Goal: Task Accomplishment & Management: Use online tool/utility

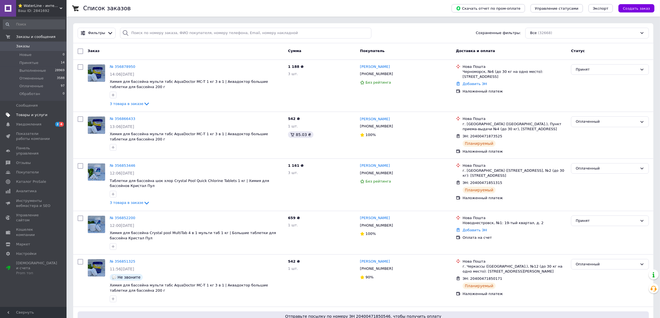
click at [34, 118] on span "Товары и услуги" at bounding box center [31, 115] width 31 height 5
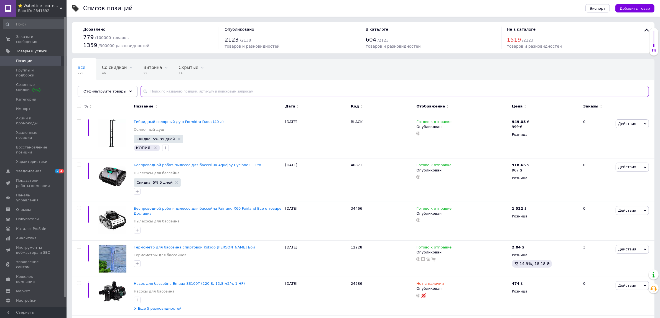
click at [183, 92] on input "text" at bounding box center [395, 91] width 509 height 11
paste input "6996"
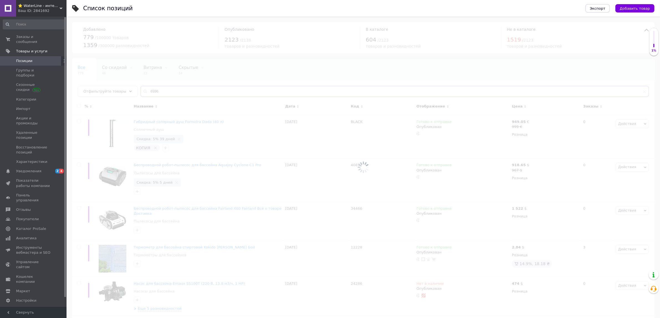
type input "6996"
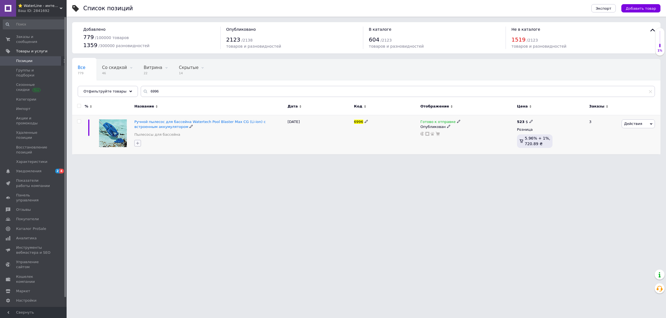
click at [139, 146] on icon "button" at bounding box center [137, 143] width 4 height 4
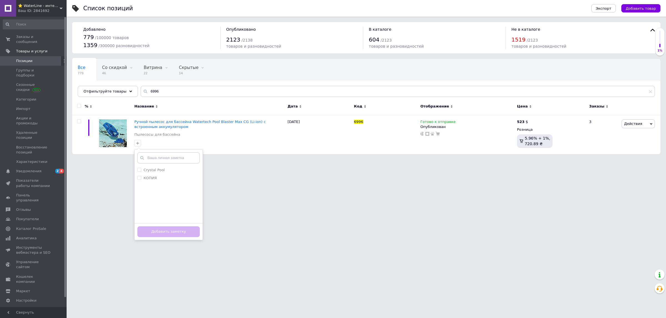
click at [317, 160] on html "⭐ WaterLine - интернет-магазин по продаже химии и оборудования для бассейнов Ва…" at bounding box center [333, 80] width 666 height 160
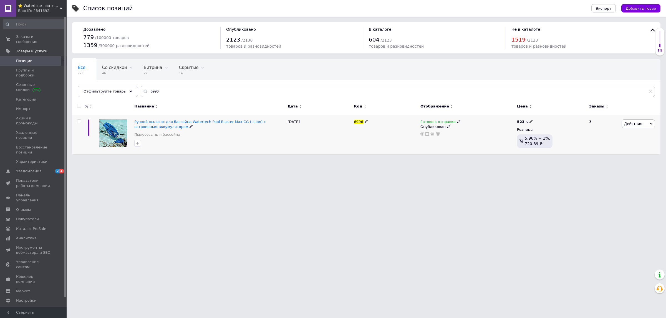
click at [644, 127] on span "Действия" at bounding box center [637, 124] width 33 height 9
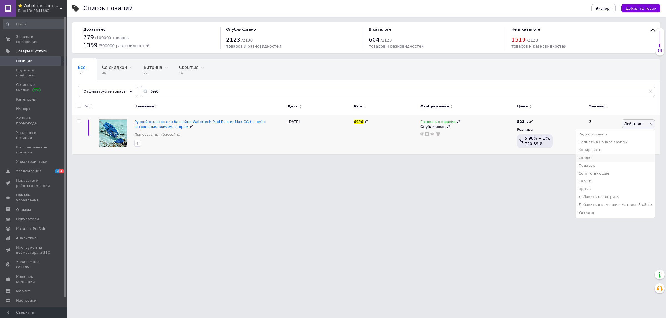
click at [601, 162] on li "Скидка" at bounding box center [615, 158] width 79 height 8
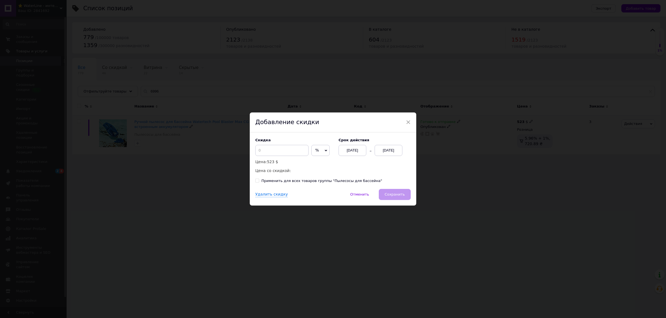
click at [387, 150] on div "[DATE]" at bounding box center [388, 150] width 28 height 11
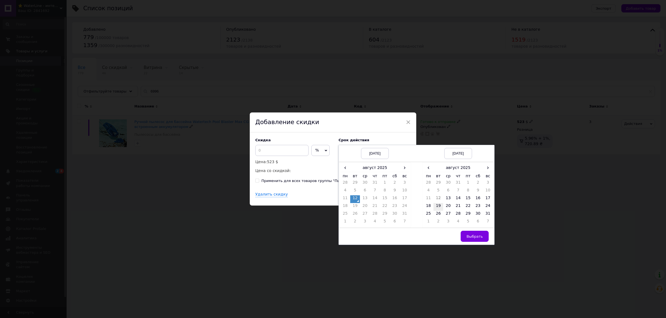
click at [438, 207] on td "19" at bounding box center [438, 207] width 10 height 8
click at [468, 237] on span "Выбрать" at bounding box center [474, 237] width 16 height 4
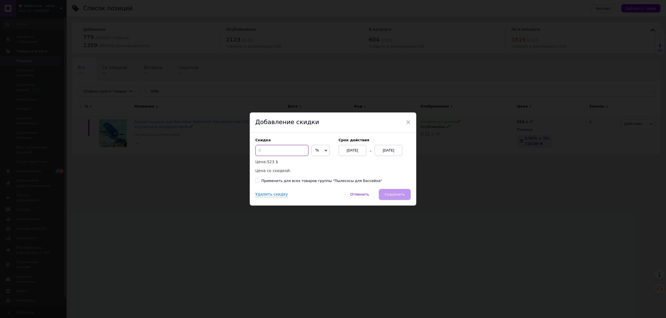
click at [270, 149] on input at bounding box center [281, 150] width 53 height 11
type input "15"
click at [398, 197] on span "Сохранить" at bounding box center [394, 195] width 20 height 4
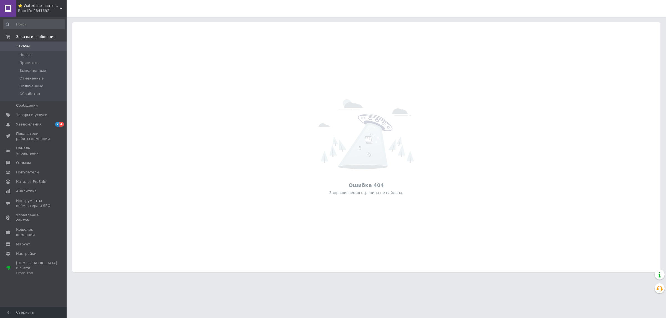
click at [35, 4] on span "⭐ WaterLine - интернет-магазин по продаже химии и оборудования для бассейнов" at bounding box center [39, 5] width 42 height 5
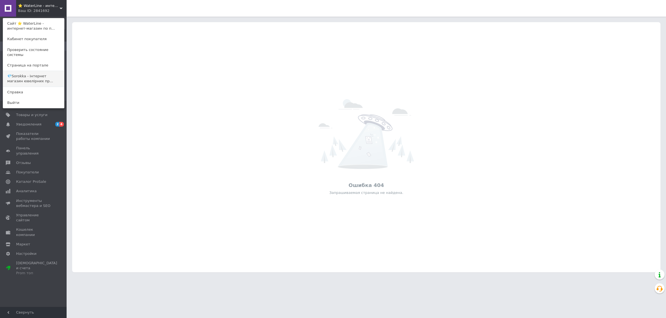
click at [24, 73] on link "💎Sorokka - інтернет магазин ювелірних пр..." at bounding box center [33, 79] width 61 height 16
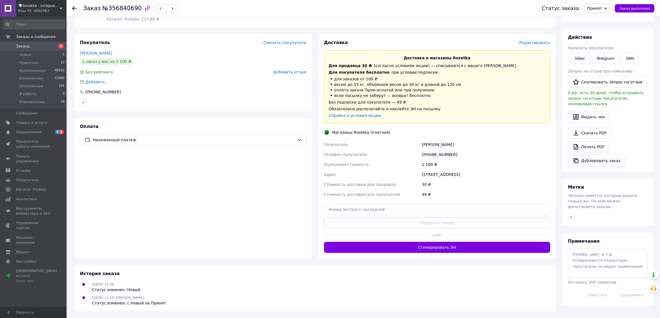
scroll to position [107, 0]
click at [429, 246] on button "Сгенерировать ЭН" at bounding box center [437, 247] width 227 height 11
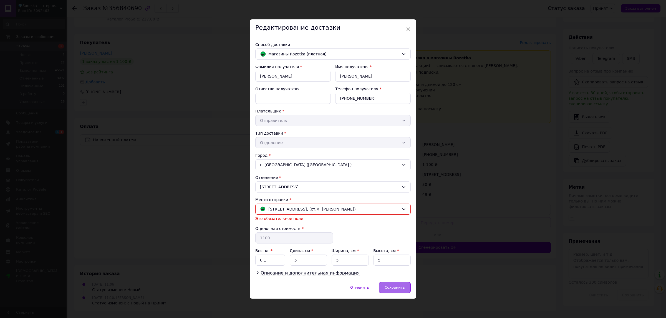
click at [389, 290] on span "Сохранить" at bounding box center [394, 288] width 20 height 4
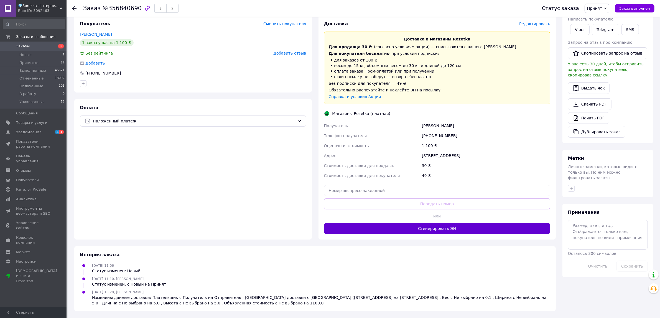
click at [459, 234] on button "Сгенерировать ЭН" at bounding box center [437, 228] width 227 height 11
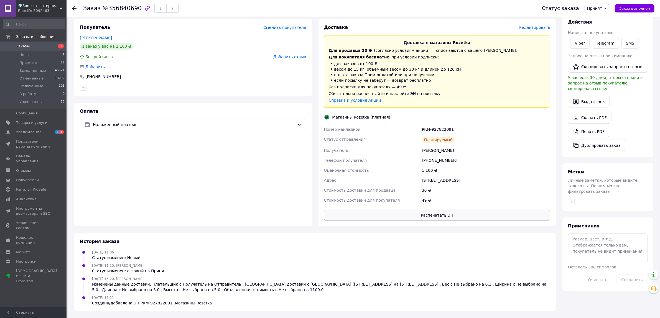
click at [452, 221] on button "Распечатать ЭН" at bounding box center [437, 215] width 227 height 11
